Goal: Task Accomplishment & Management: Complete application form

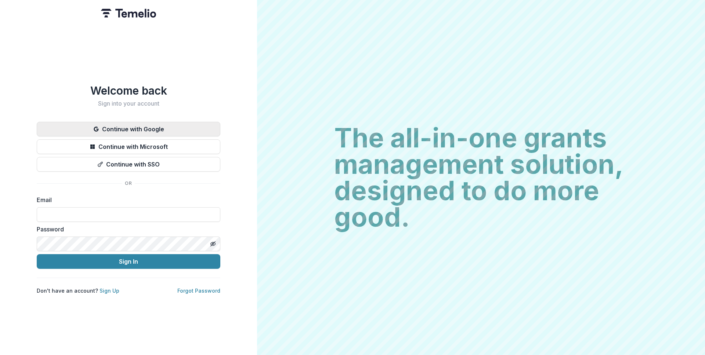
click at [151, 122] on button "Continue with Google" at bounding box center [129, 129] width 184 height 15
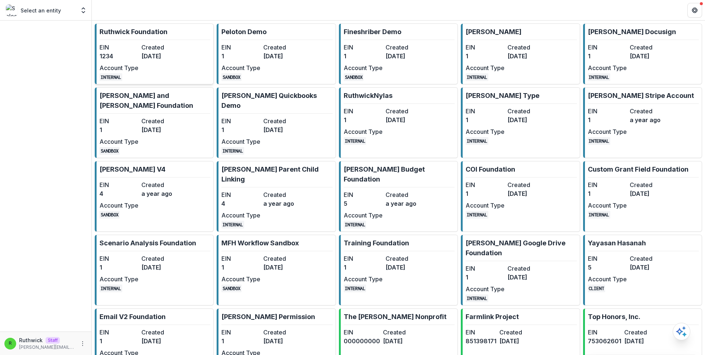
click at [166, 46] on dt "Created" at bounding box center [160, 47] width 39 height 9
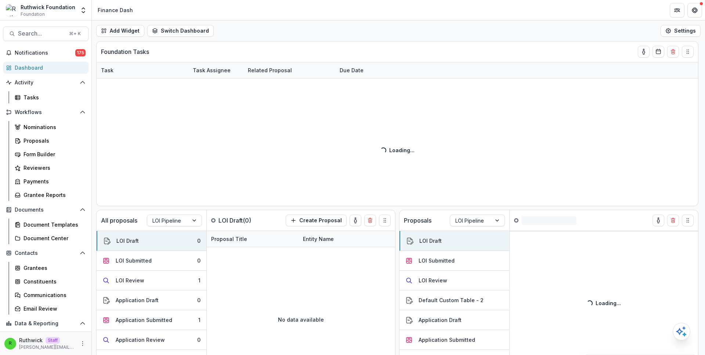
click at [70, 134] on div "Nominations Proposals Form Builder Reviewers Payments Grantee Reports" at bounding box center [50, 161] width 83 height 80
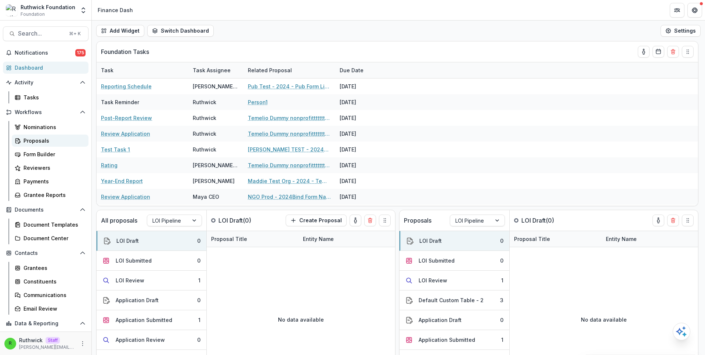
click at [68, 137] on div "Proposals" at bounding box center [52, 141] width 59 height 8
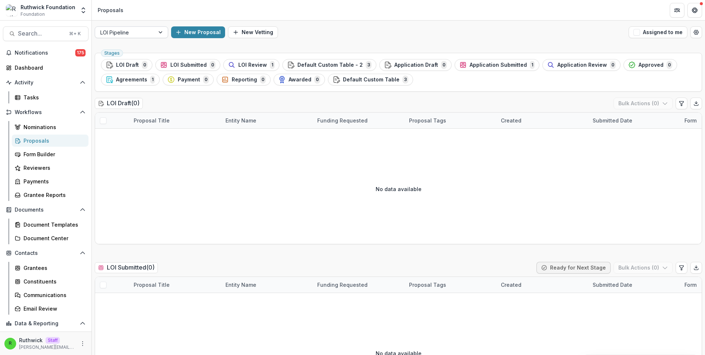
click at [159, 29] on div at bounding box center [161, 32] width 13 height 11
click at [153, 35] on div "LOI Pipeline" at bounding box center [124, 32] width 59 height 11
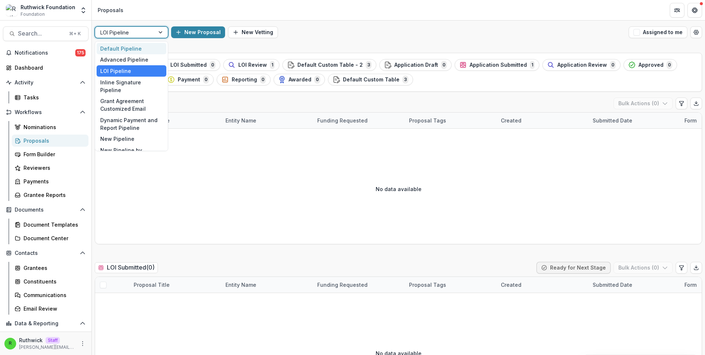
click at [147, 48] on div "Default Pipeline" at bounding box center [132, 48] width 70 height 11
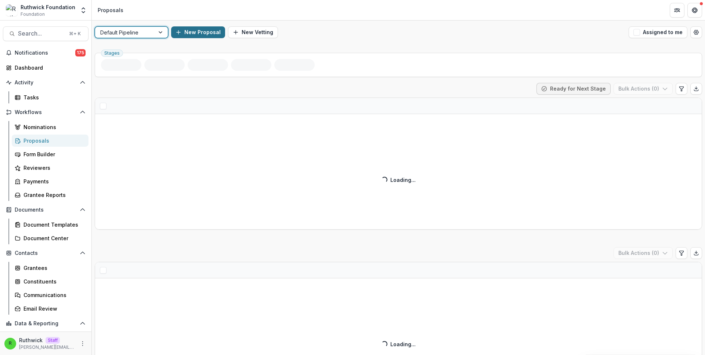
click at [186, 35] on button "New Proposal" at bounding box center [198, 32] width 54 height 12
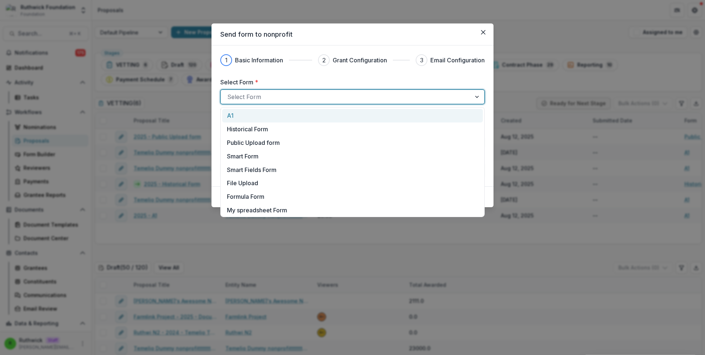
click at [272, 98] on div at bounding box center [345, 97] width 237 height 10
click at [285, 130] on div "Historical Form" at bounding box center [352, 129] width 251 height 9
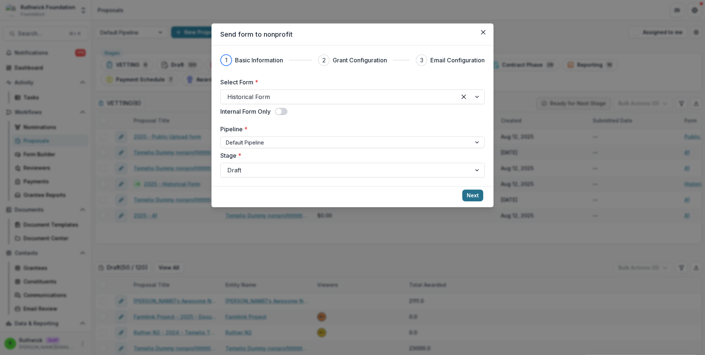
click at [465, 193] on button "Next" at bounding box center [472, 196] width 21 height 12
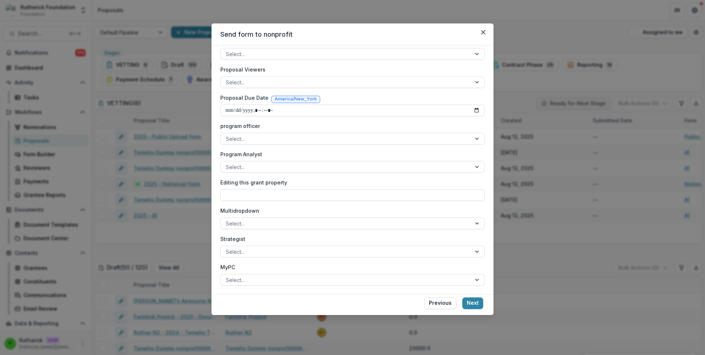
scroll to position [203, 0]
click at [465, 308] on button "Next" at bounding box center [472, 304] width 21 height 12
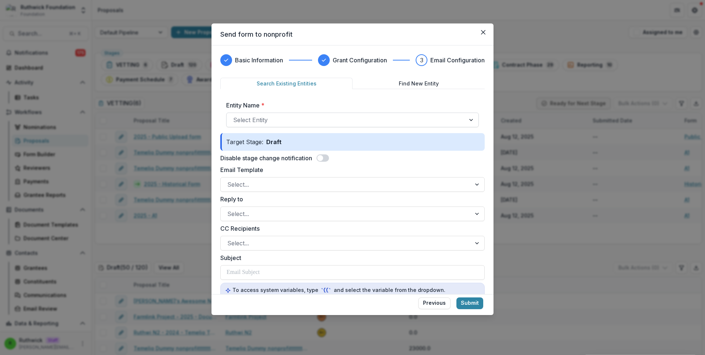
click at [277, 121] on div at bounding box center [345, 120] width 225 height 10
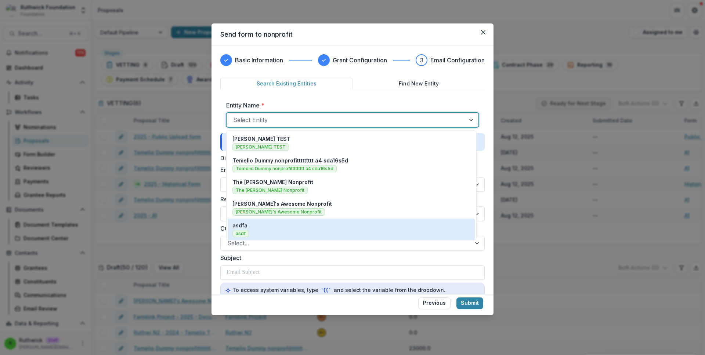
click at [308, 226] on div "asdfa asdf" at bounding box center [351, 230] width 238 height 16
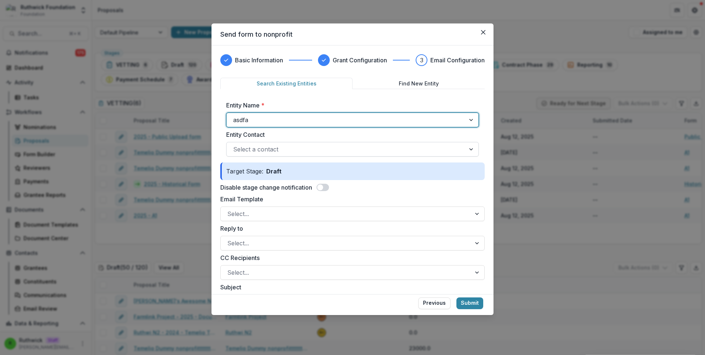
click at [292, 149] on div at bounding box center [345, 149] width 225 height 10
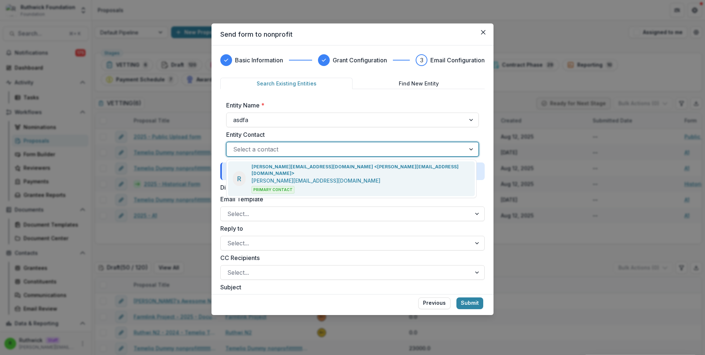
click at [294, 177] on p "[PERSON_NAME][EMAIL_ADDRESS][DOMAIN_NAME]" at bounding box center [315, 181] width 129 height 8
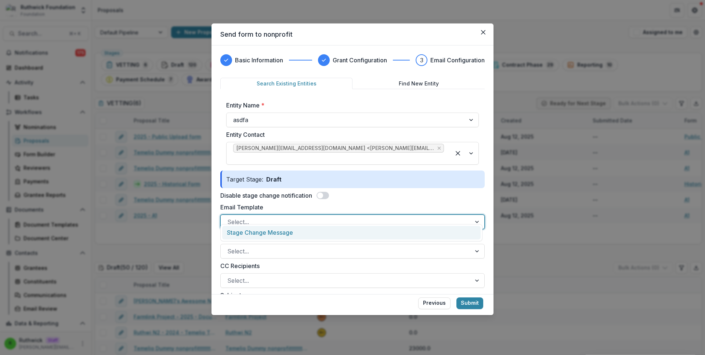
click at [301, 217] on div at bounding box center [345, 222] width 237 height 10
click at [304, 226] on div "Stage Change Message" at bounding box center [351, 232] width 262 height 17
click at [305, 230] on div "Stage Change Message" at bounding box center [351, 233] width 258 height 14
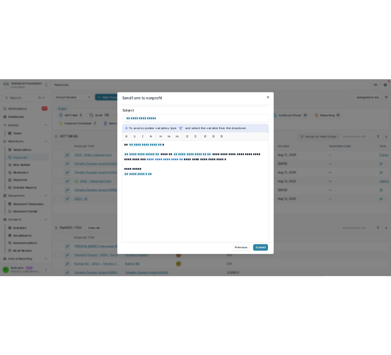
scroll to position [287, 0]
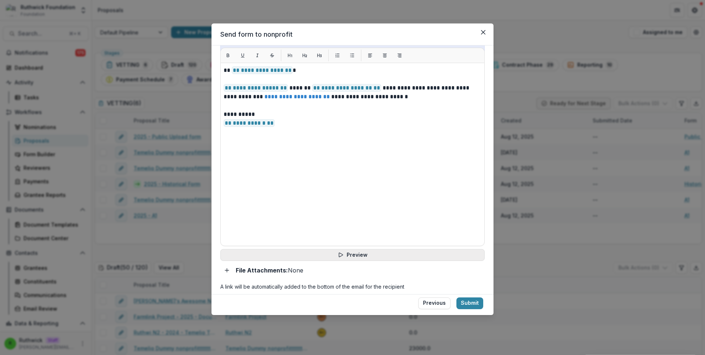
click at [339, 253] on icon "button" at bounding box center [341, 255] width 4 height 4
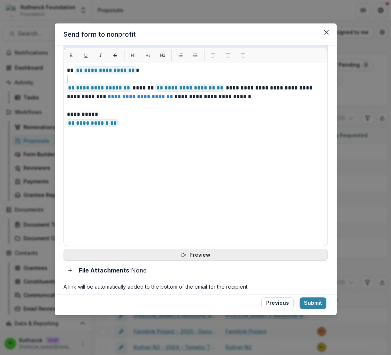
click at [256, 249] on button "Preview" at bounding box center [196, 255] width 264 height 12
click at [204, 249] on button "Preview" at bounding box center [196, 255] width 264 height 12
click at [186, 249] on button "Preview" at bounding box center [196, 255] width 264 height 12
click at [243, 251] on button "Preview" at bounding box center [196, 255] width 264 height 12
click at [212, 249] on button "Preview" at bounding box center [196, 255] width 264 height 12
